Goal: Navigation & Orientation: Find specific page/section

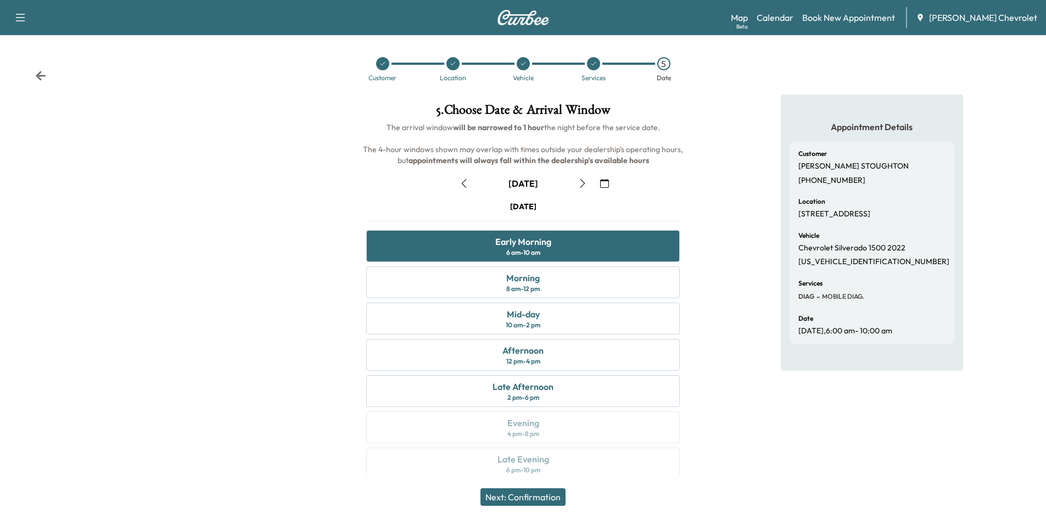
scroll to position [9, 0]
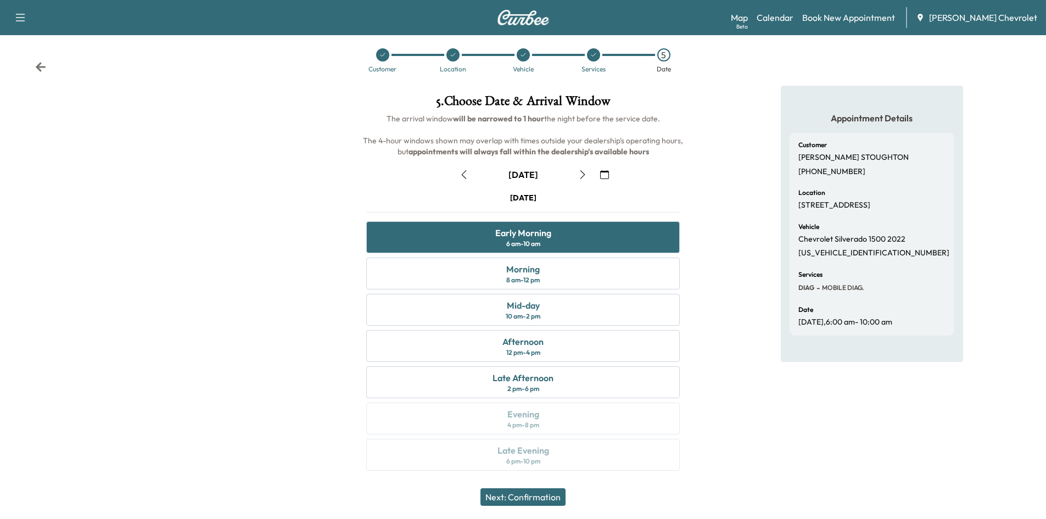
click at [38, 70] on icon at bounding box center [40, 67] width 11 height 11
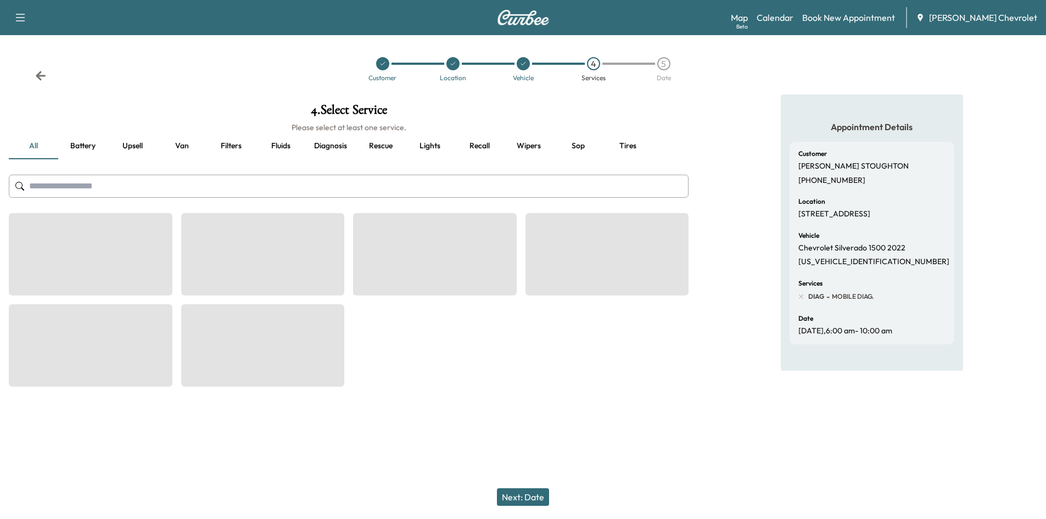
scroll to position [0, 0]
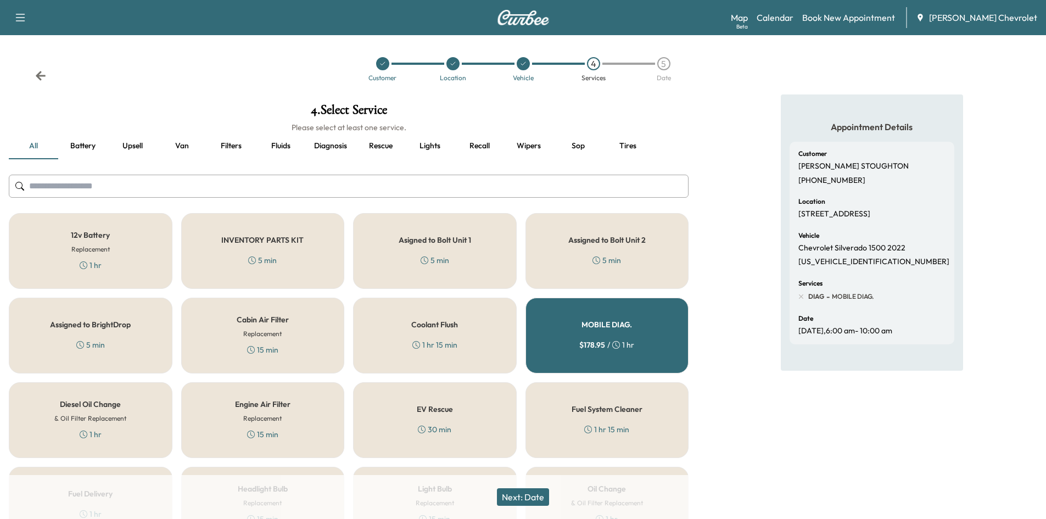
drag, startPoint x: 730, startPoint y: 111, endPoint x: 762, endPoint y: 60, distance: 60.7
click at [733, 108] on div "Appointment Details Customer [PERSON_NAME] [PHONE_NUMBER] Location [STREET_ADDR…" at bounding box center [872, 444] width 349 height 701
click at [748, 21] on link "Map Beta" at bounding box center [739, 17] width 17 height 13
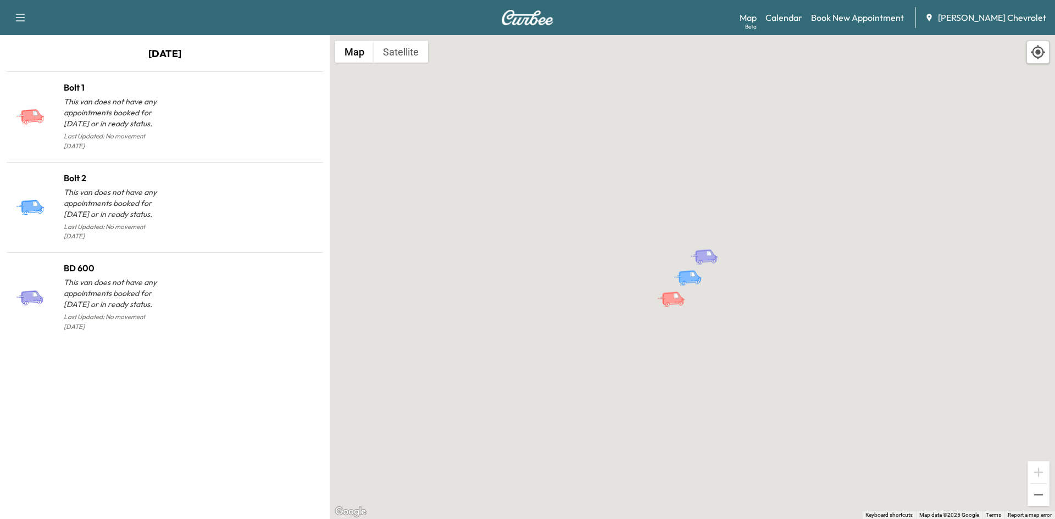
click at [16, 18] on icon "button" at bounding box center [20, 18] width 9 height 8
click at [649, 249] on div "To activate drag with keyboard, press Alt + Enter. Once in keyboard drag state,…" at bounding box center [692, 277] width 725 height 484
click at [802, 14] on link "Calendar" at bounding box center [783, 17] width 37 height 13
